Goal: Information Seeking & Learning: Learn about a topic

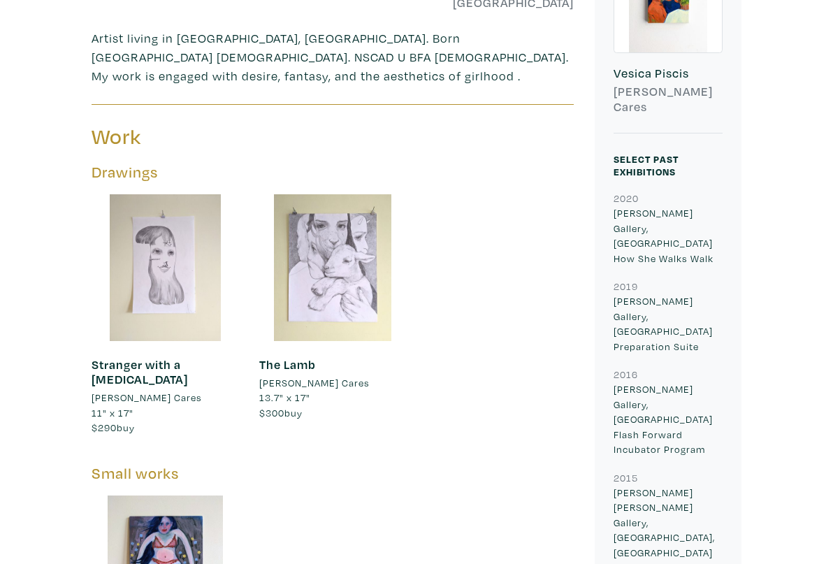
scroll to position [250, 0]
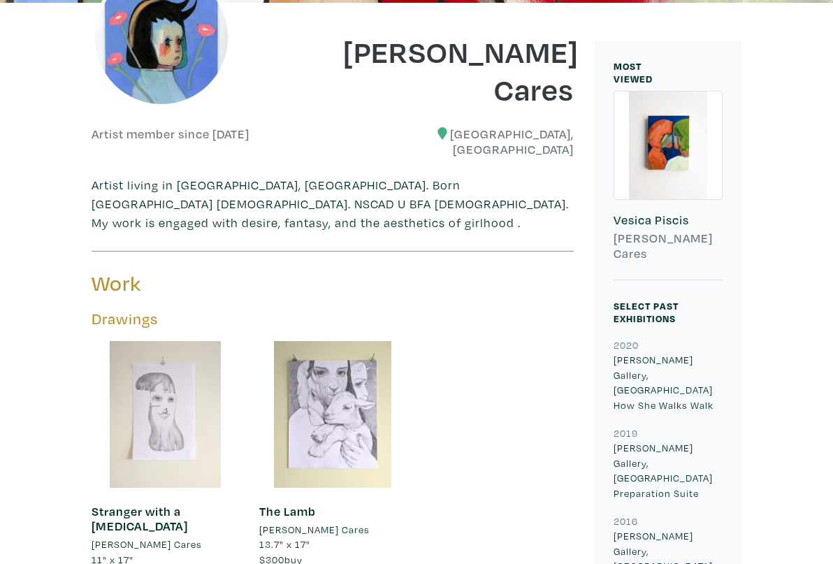
click at [149, 417] on div at bounding box center [165, 414] width 147 height 147
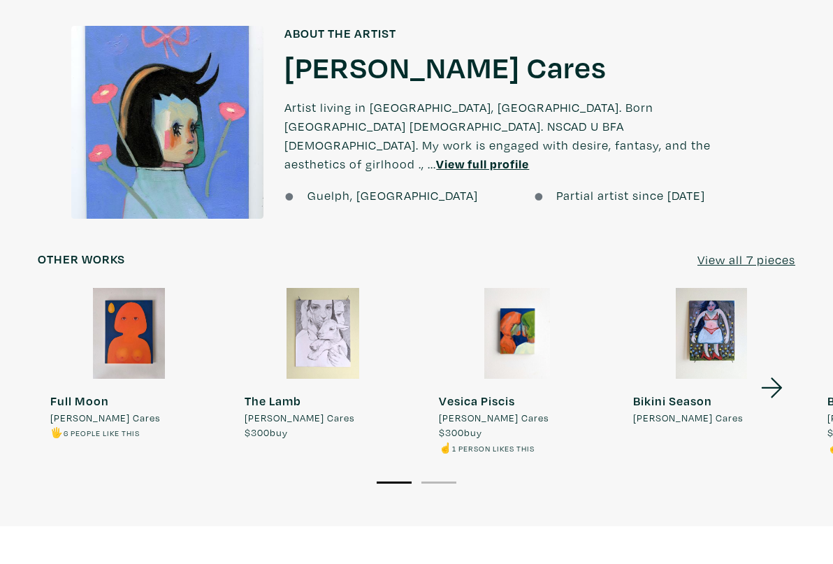
scroll to position [1242, 0]
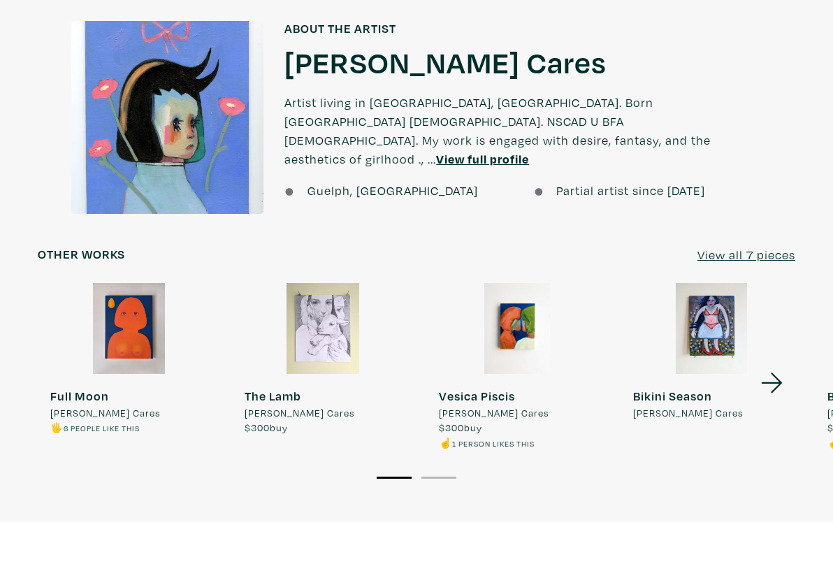
click at [337, 283] on div at bounding box center [323, 328] width 182 height 91
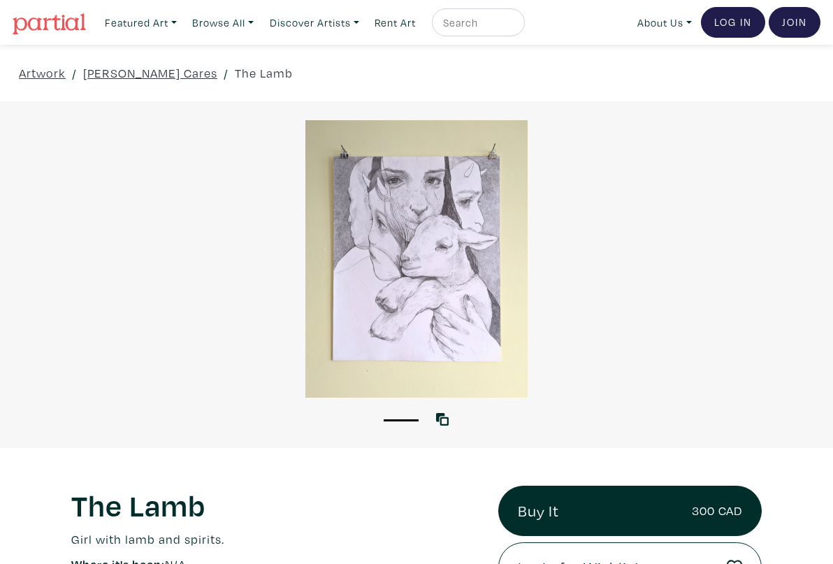
click at [381, 277] on div at bounding box center [416, 258] width 833 height 277
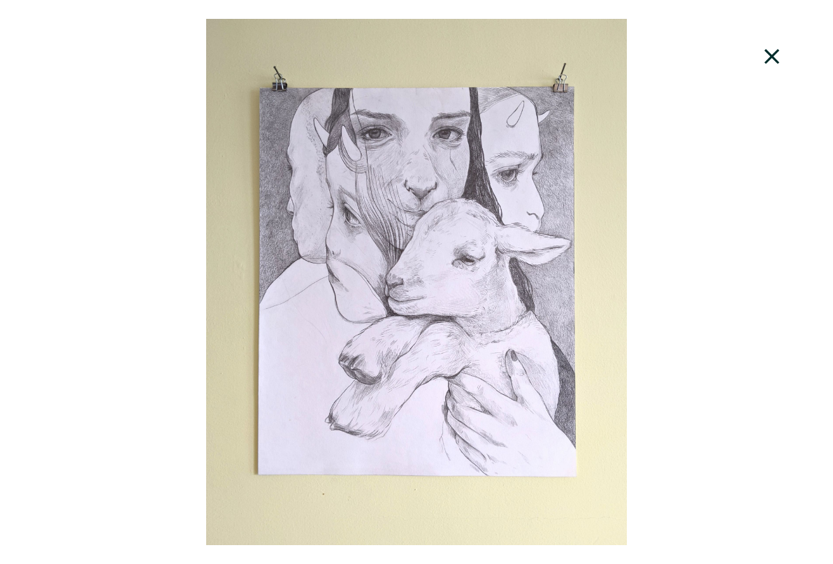
click at [769, 52] on icon at bounding box center [772, 57] width 48 height 38
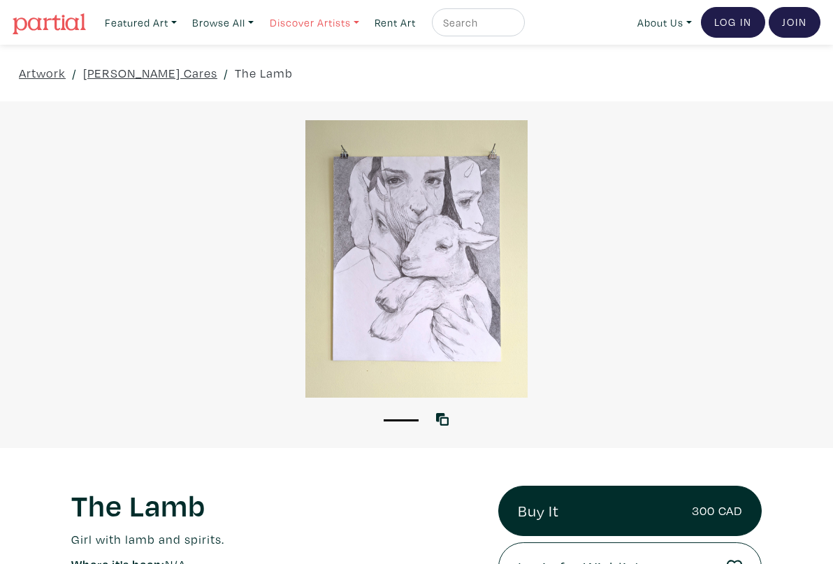
click at [183, 27] on link "Discover Artists" at bounding box center [141, 22] width 85 height 29
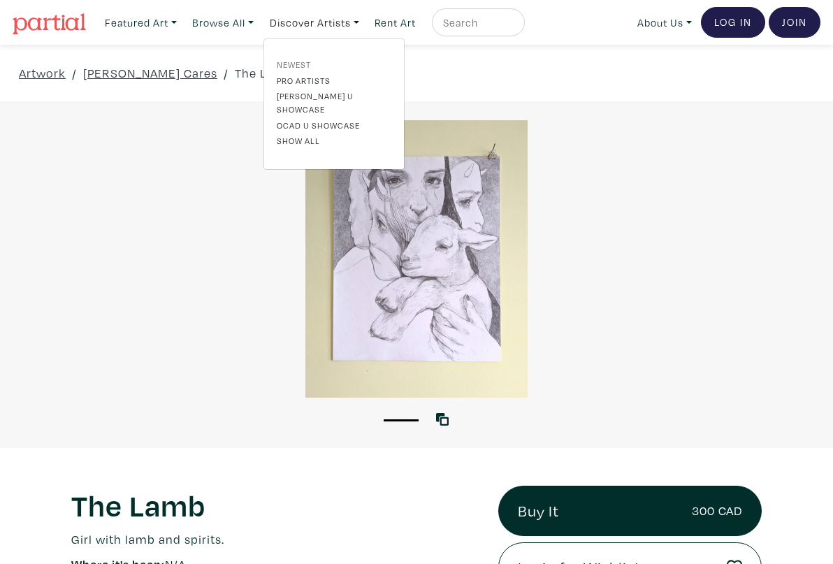
click at [302, 63] on link "Newest" at bounding box center [334, 64] width 115 height 13
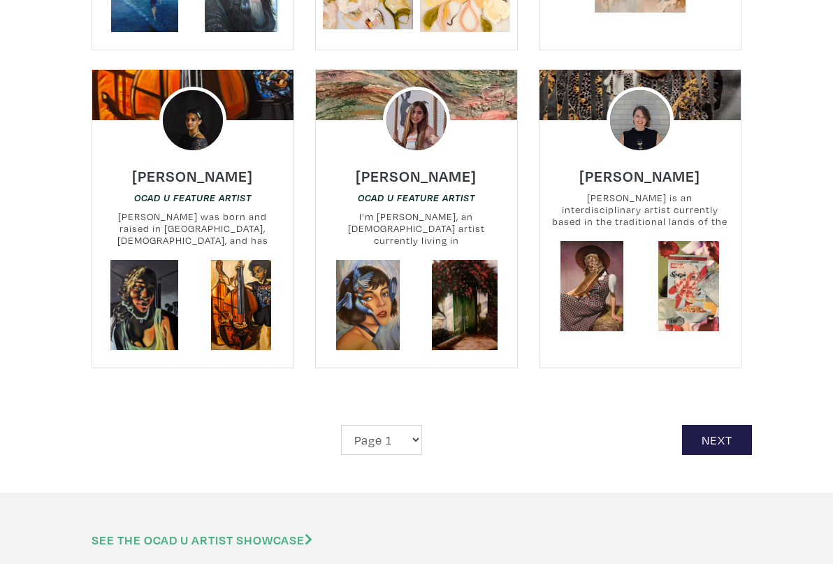
scroll to position [2766, 0]
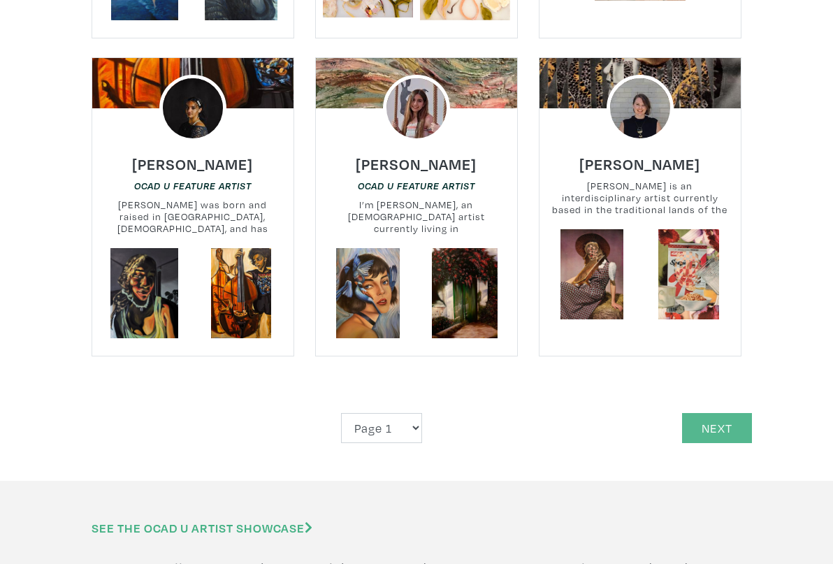
click at [711, 413] on link "Next" at bounding box center [717, 428] width 70 height 30
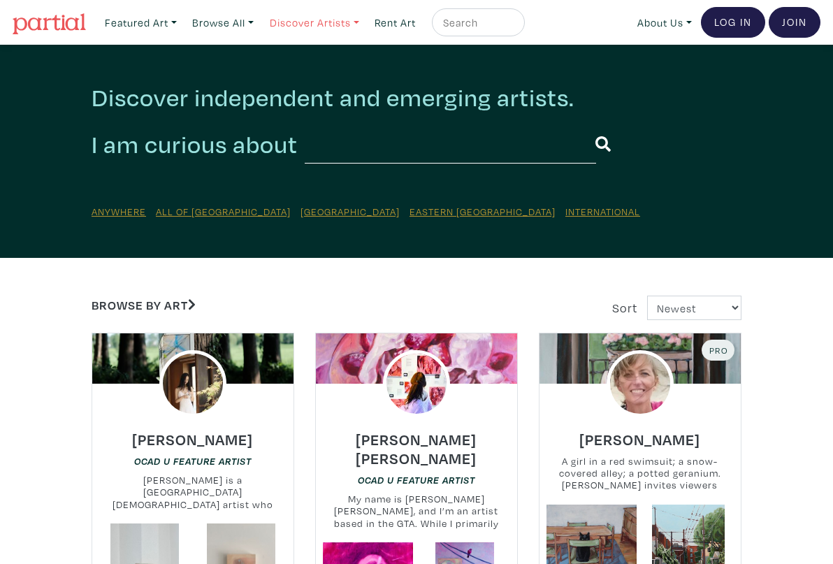
click at [183, 25] on link "Discover Artists" at bounding box center [141, 22] width 85 height 29
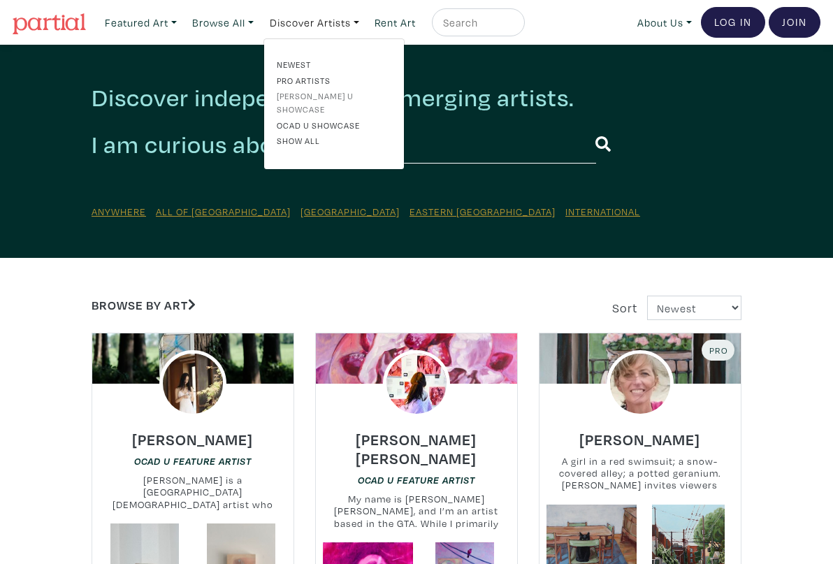
click at [312, 92] on link "[PERSON_NAME] U Showcase" at bounding box center [334, 102] width 115 height 26
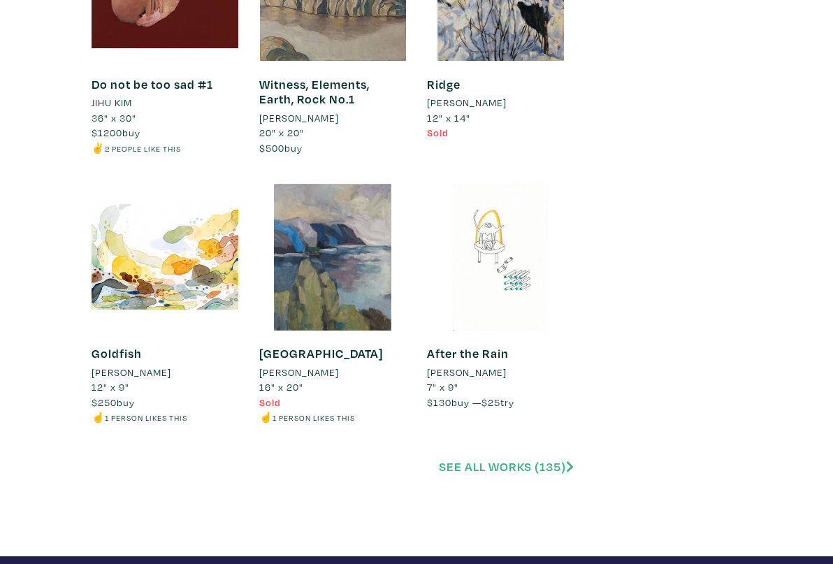
scroll to position [2791, 0]
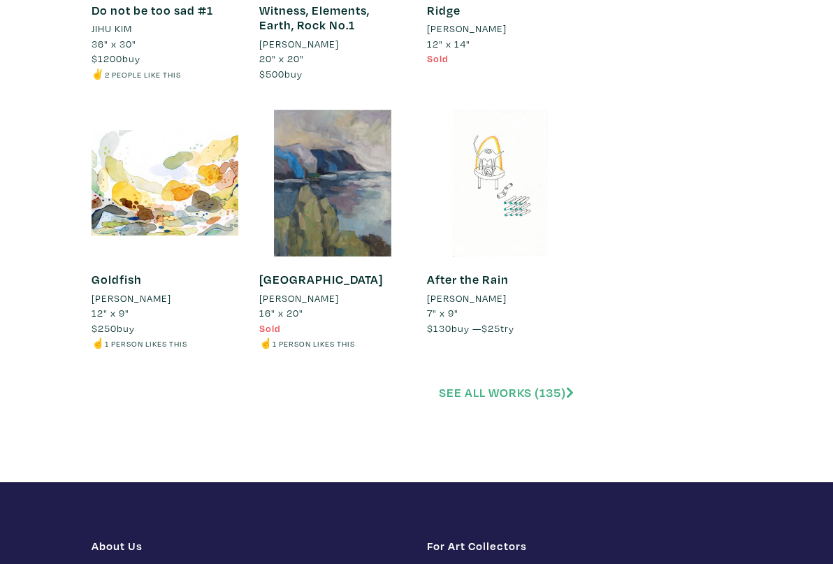
click at [476, 384] on link "See all works (135)" at bounding box center [506, 392] width 135 height 16
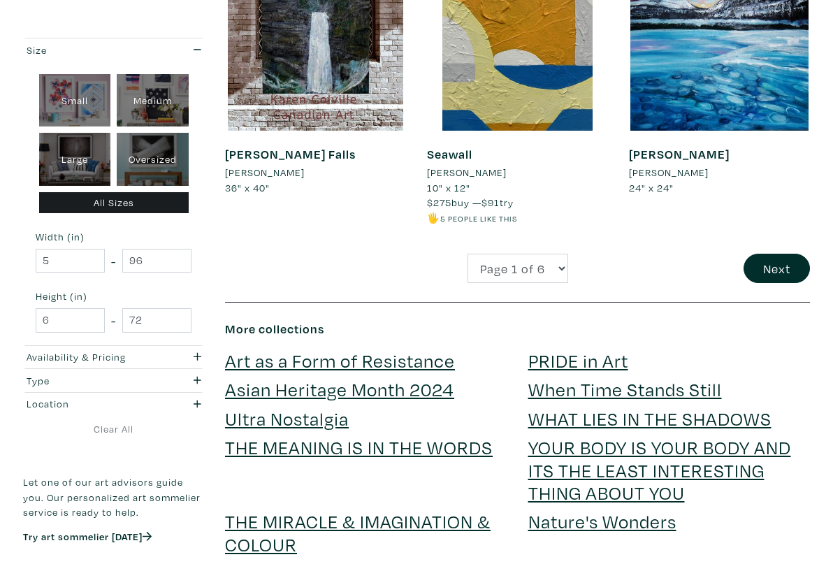
scroll to position [2525, 0]
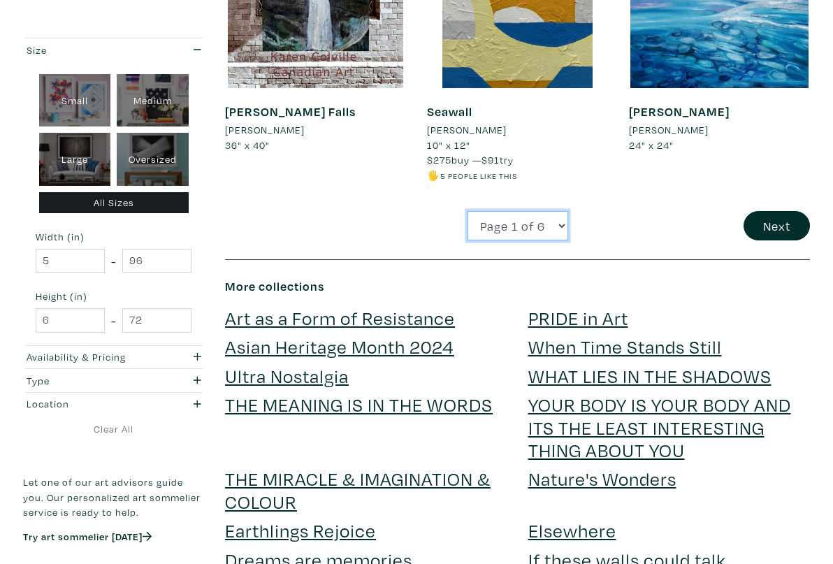
select select "3"
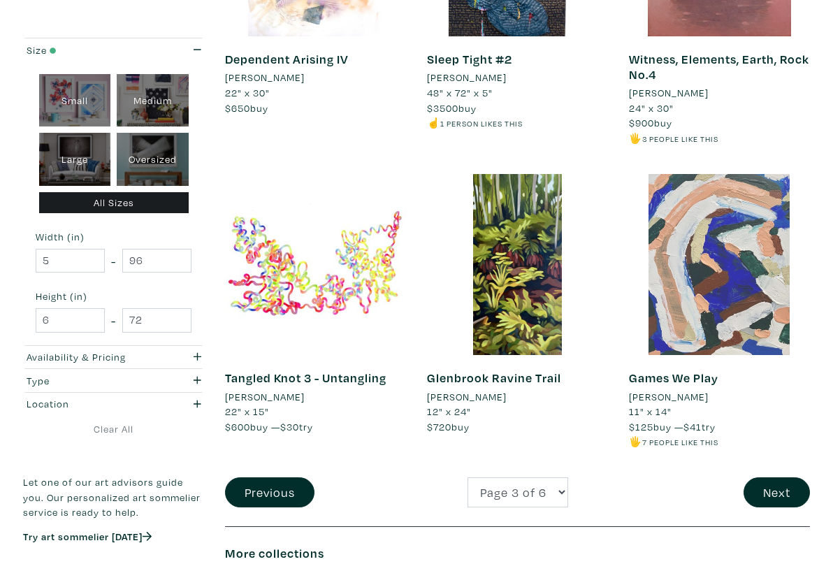
scroll to position [2276, 0]
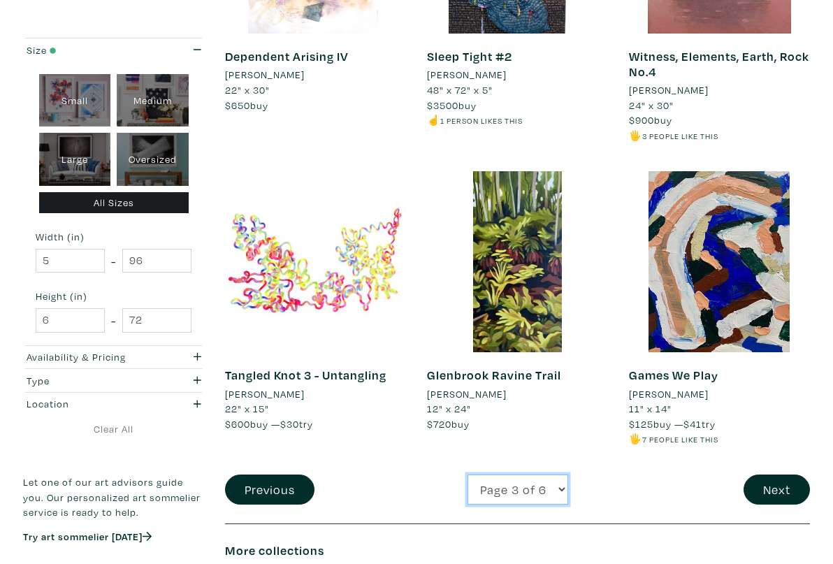
select select "4"
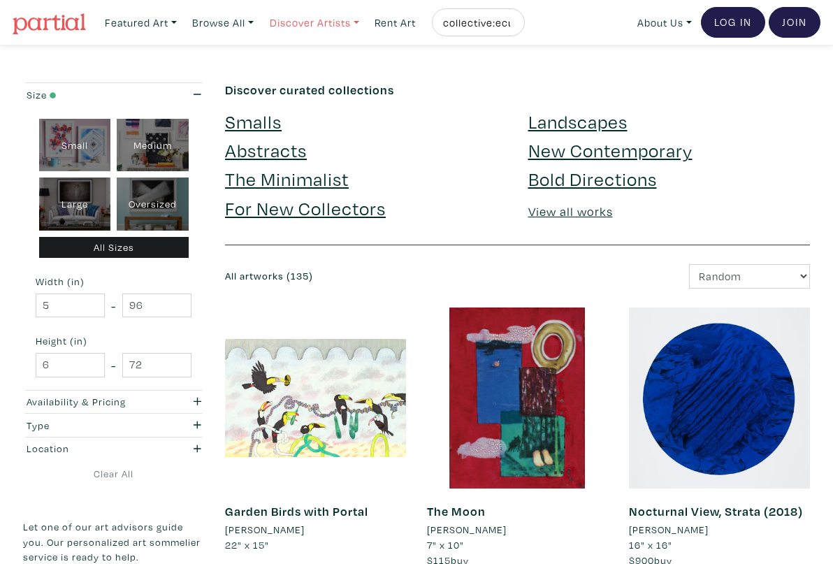
click at [183, 25] on link "Discover Artists" at bounding box center [141, 22] width 85 height 29
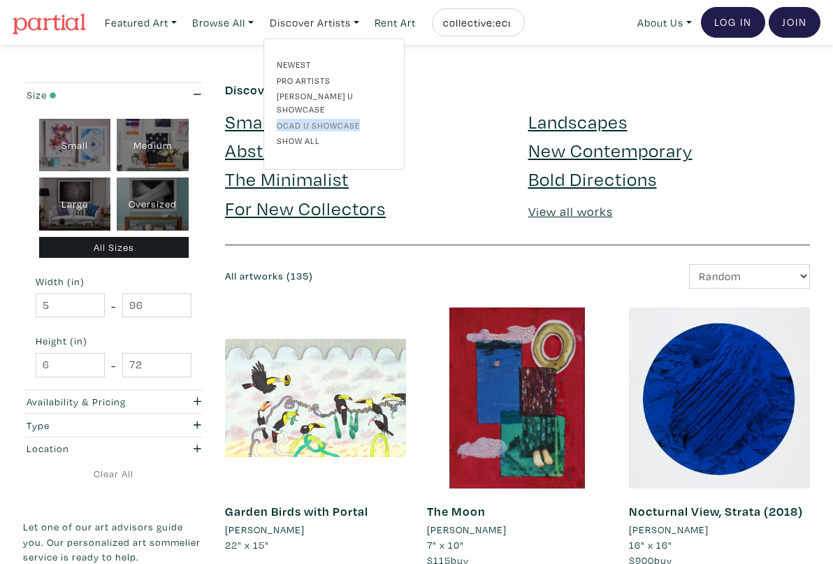
click at [296, 119] on link "OCAD U Showcase" at bounding box center [334, 125] width 115 height 13
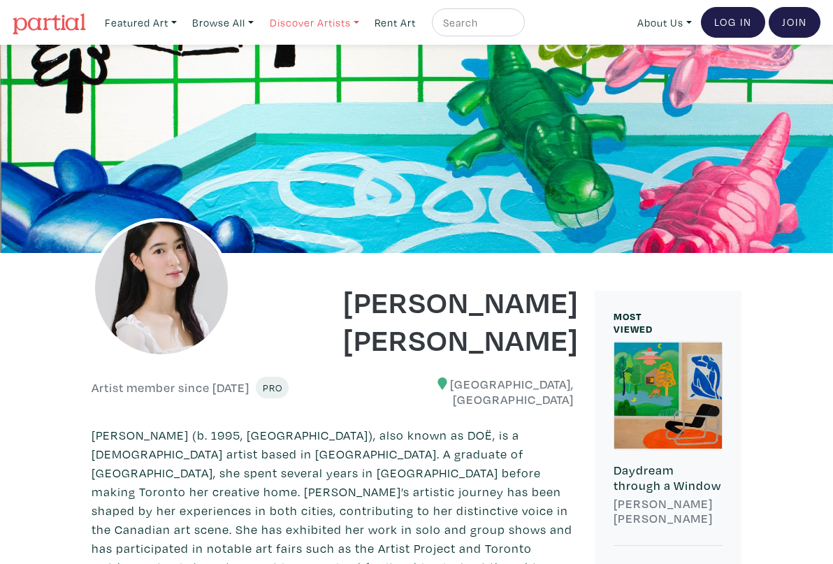
click at [183, 24] on link "Discover Artists" at bounding box center [141, 22] width 85 height 29
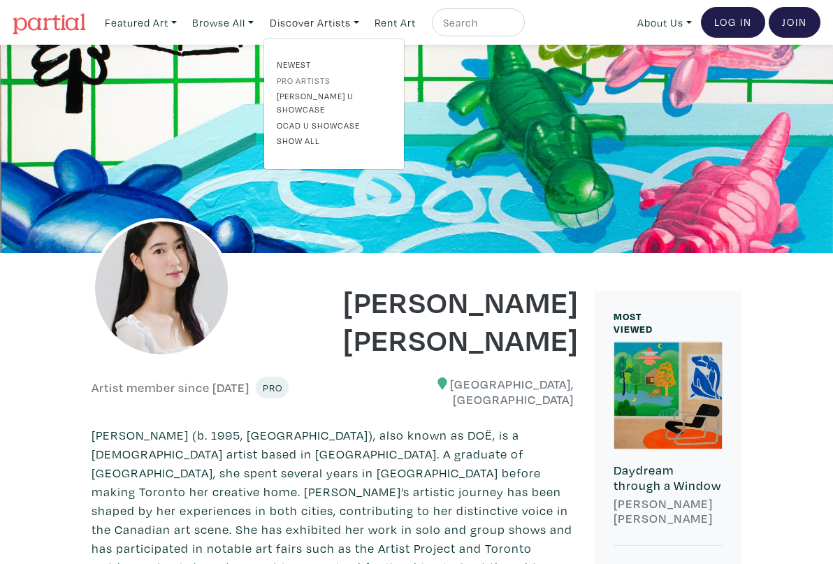
click at [303, 82] on link "Pro artists" at bounding box center [334, 80] width 115 height 13
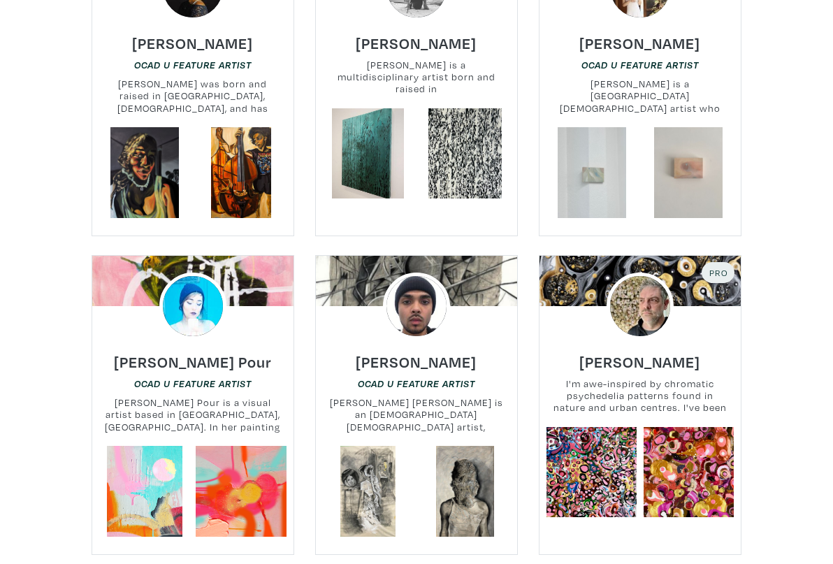
scroll to position [2778, 0]
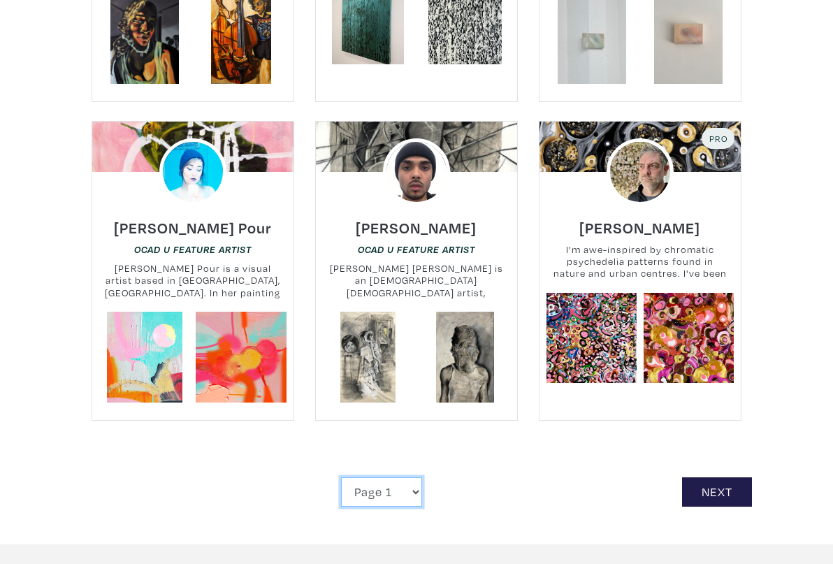
select select "4"
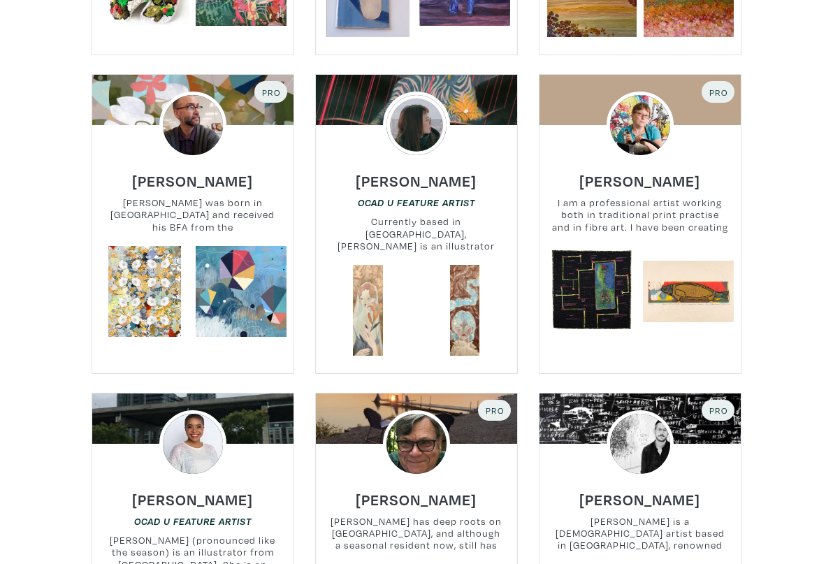
scroll to position [2576, 0]
